Goal: Information Seeking & Learning: Check status

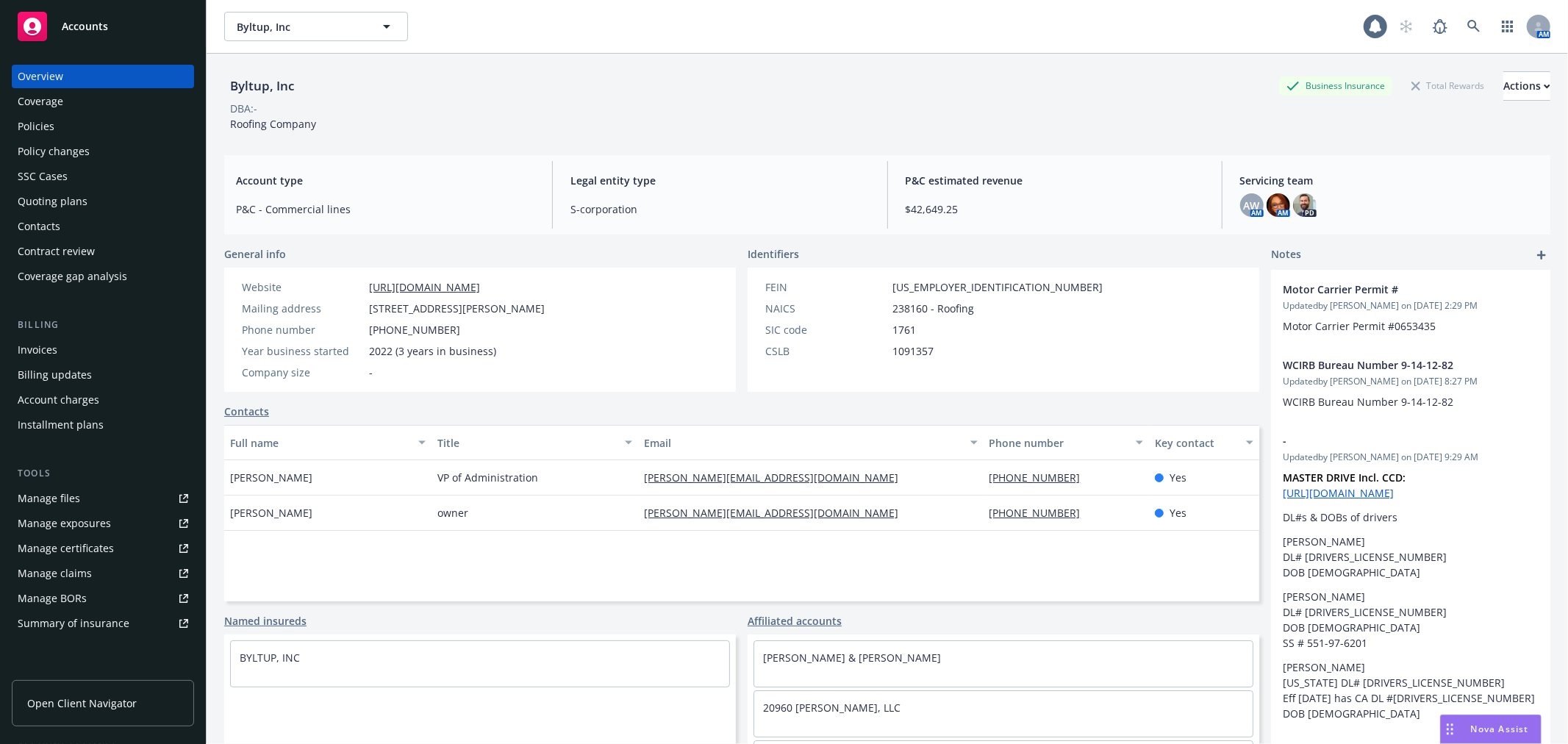
click at [111, 24] on div "Accounts" at bounding box center [103, 26] width 170 height 29
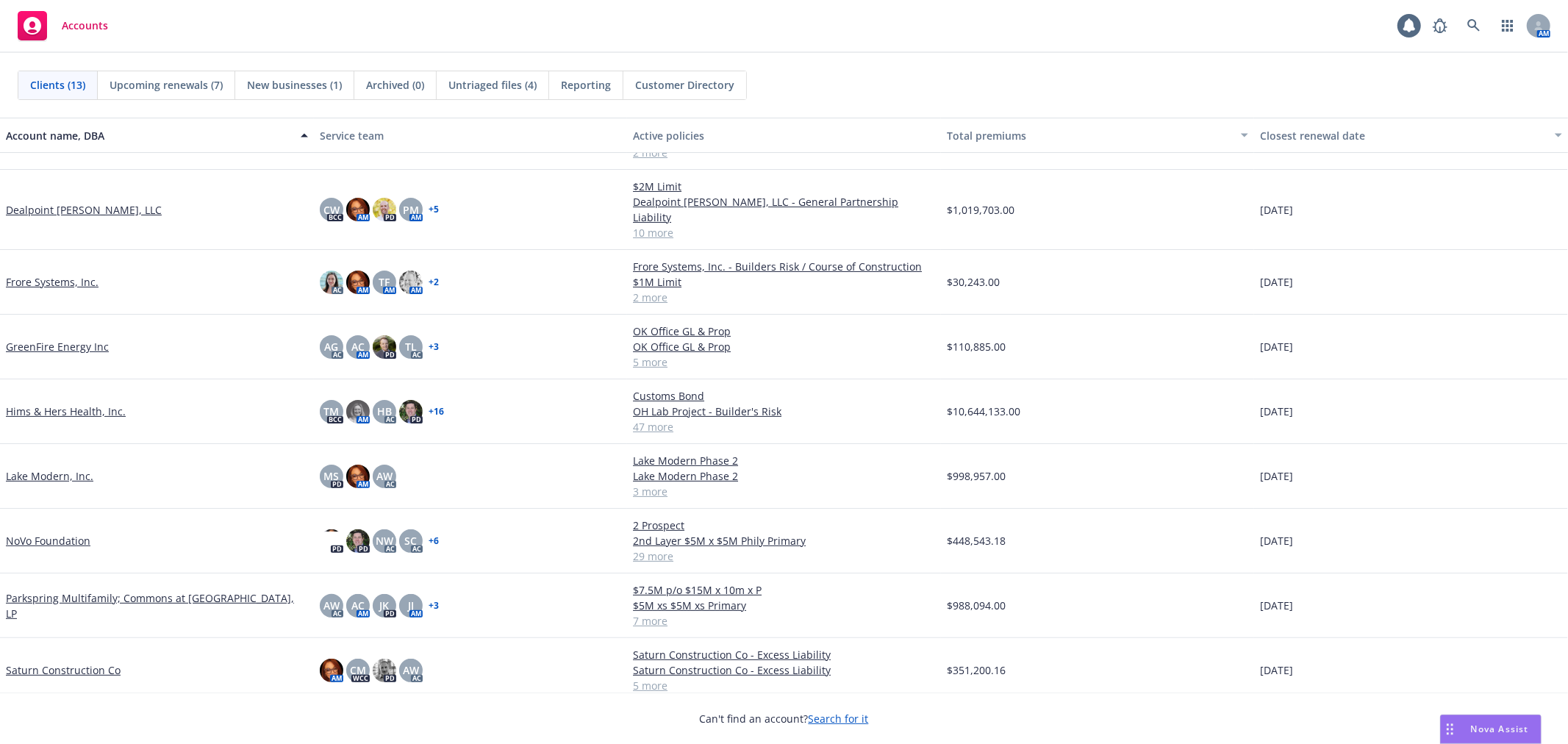
scroll to position [284, 0]
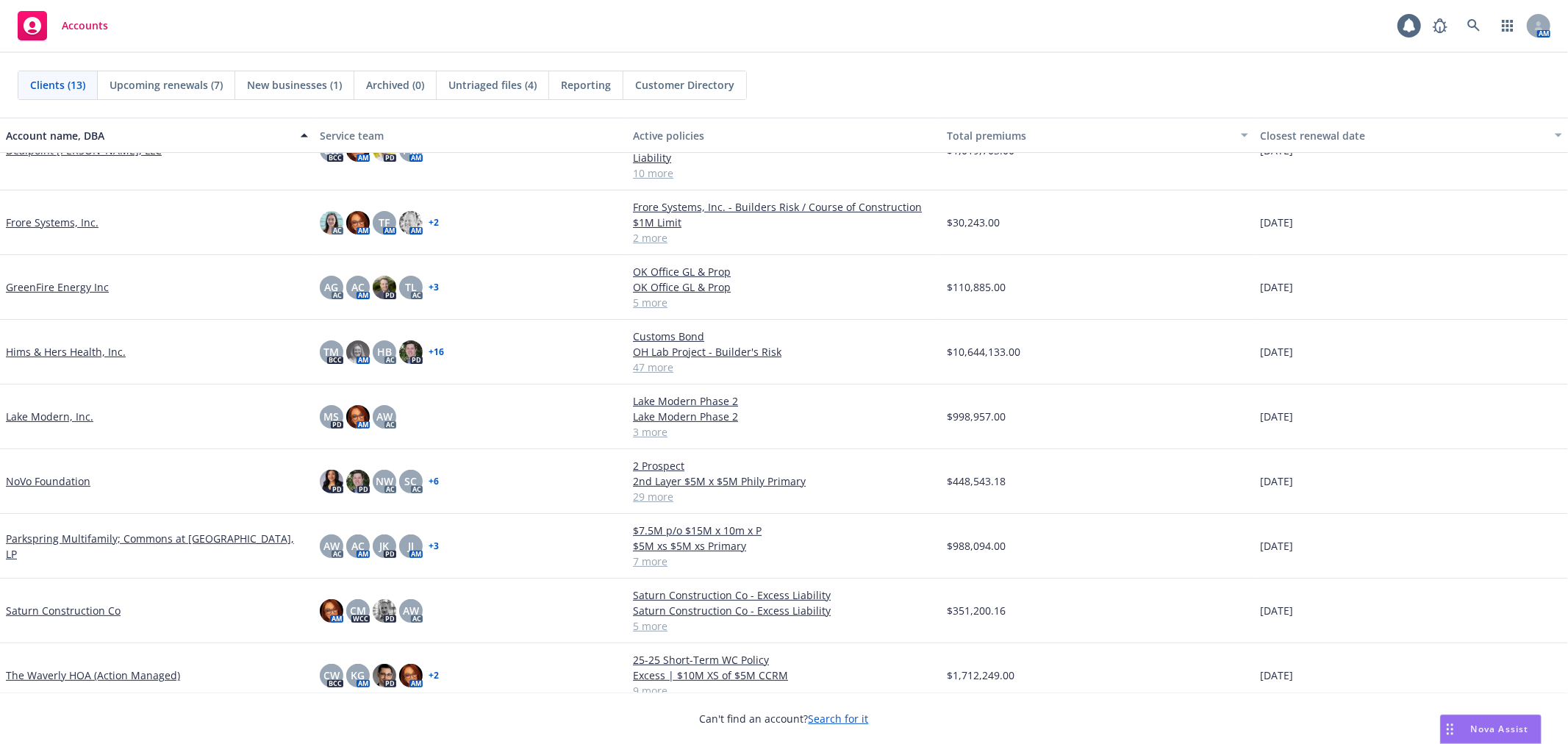
click at [75, 603] on link "Saturn Construction Co" at bounding box center [63, 610] width 115 height 15
